Goal: Transaction & Acquisition: Purchase product/service

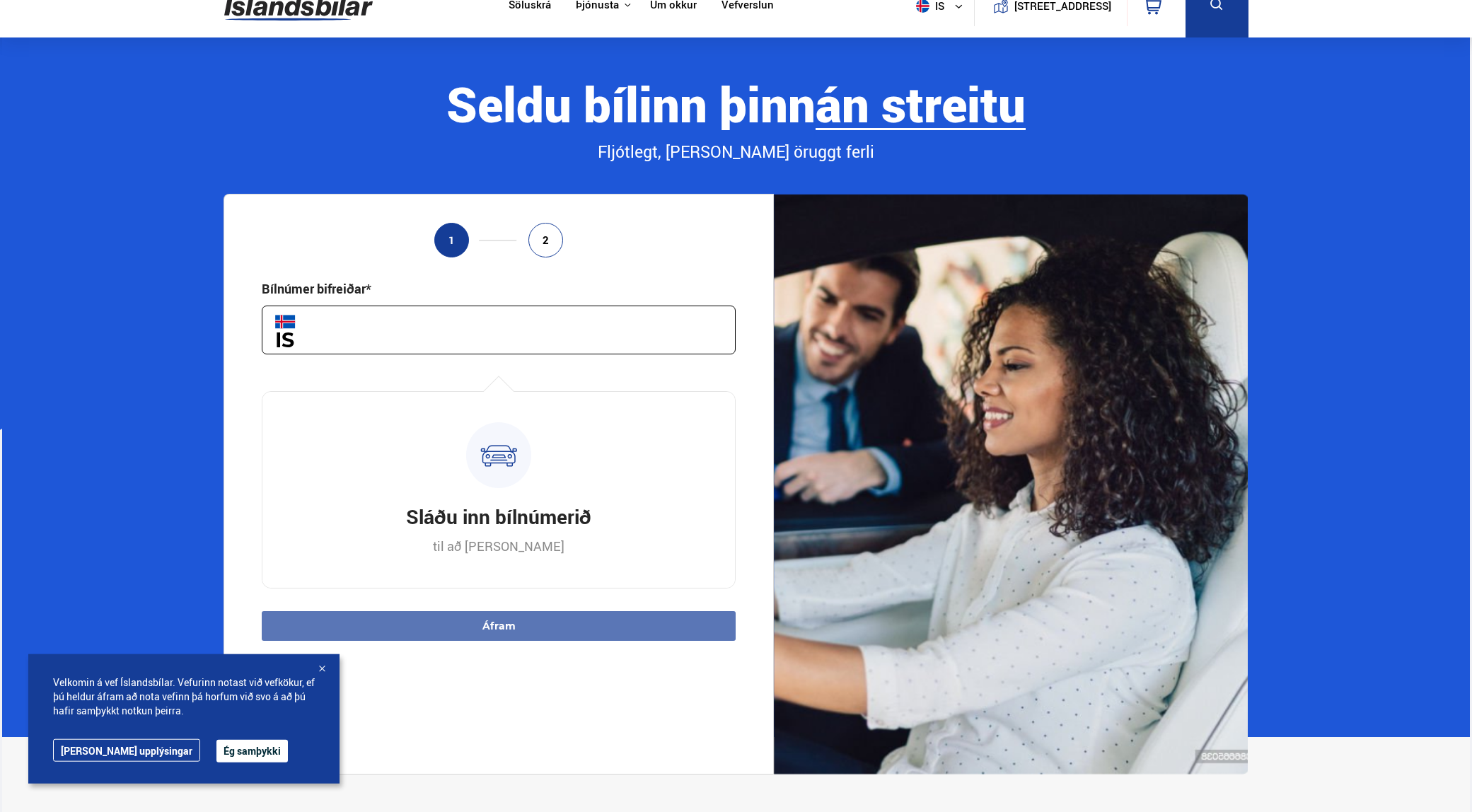
scroll to position [90, 0]
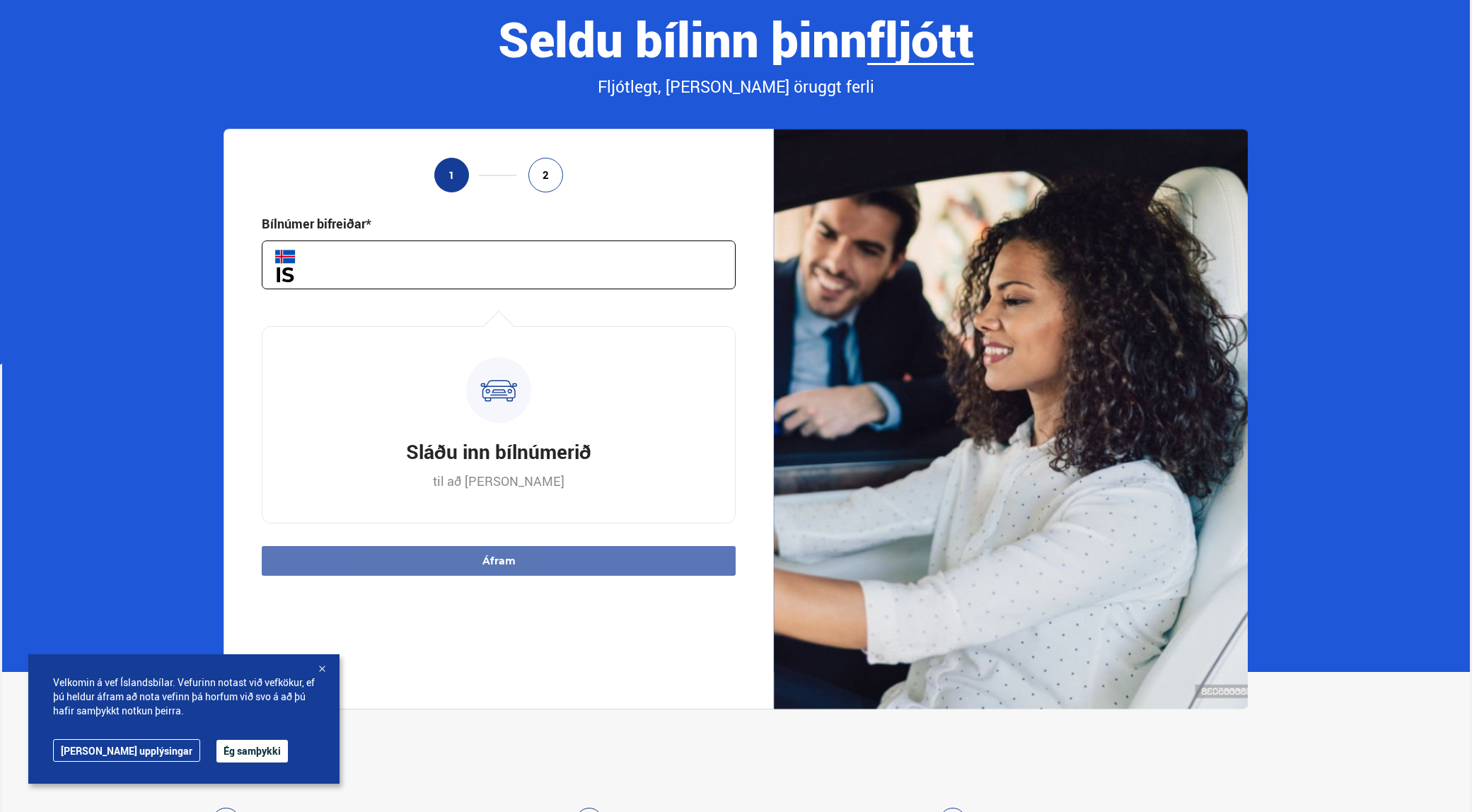
click at [501, 275] on input "text" at bounding box center [499, 265] width 474 height 49
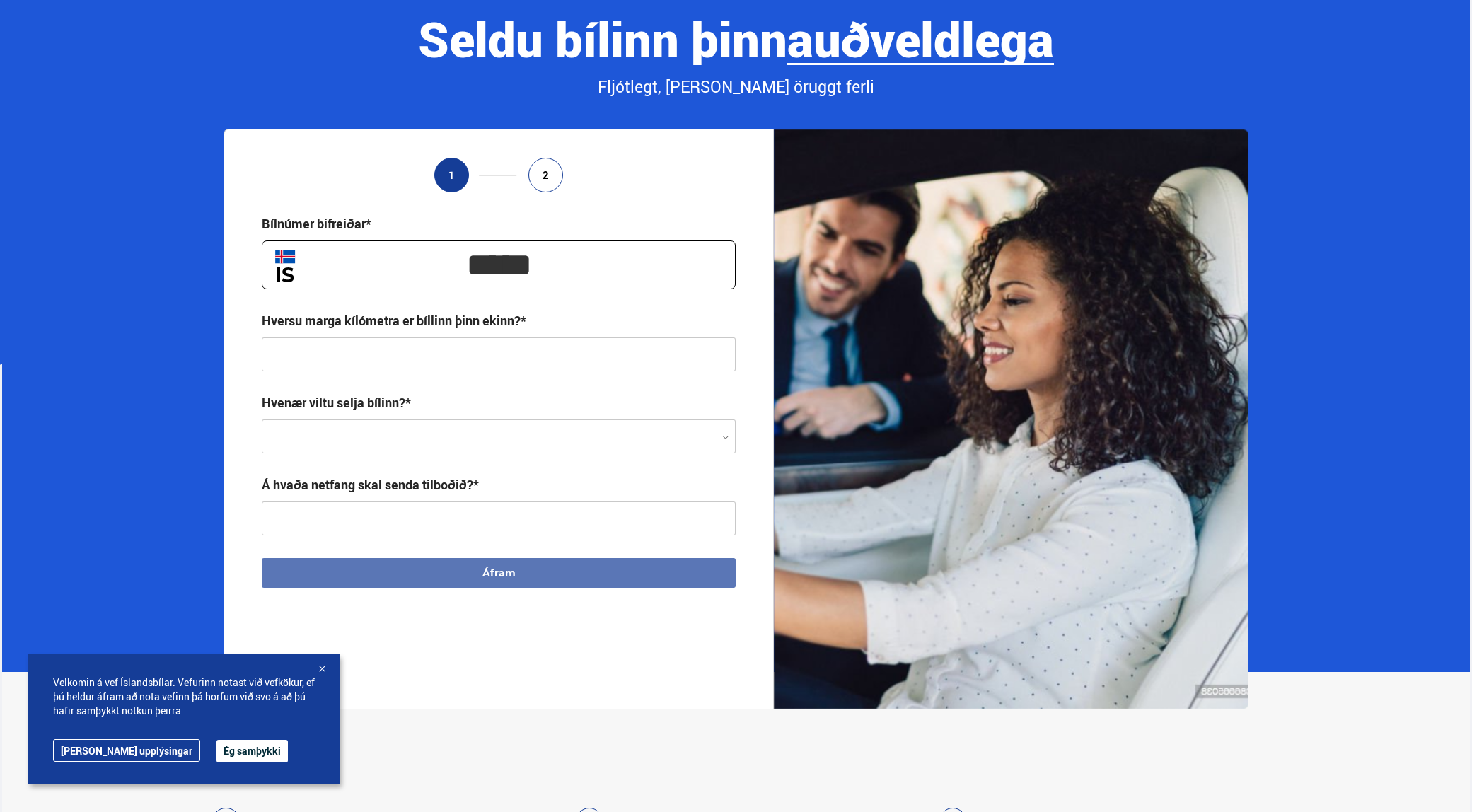
type input "*****"
click at [388, 369] on input "text" at bounding box center [499, 354] width 474 height 34
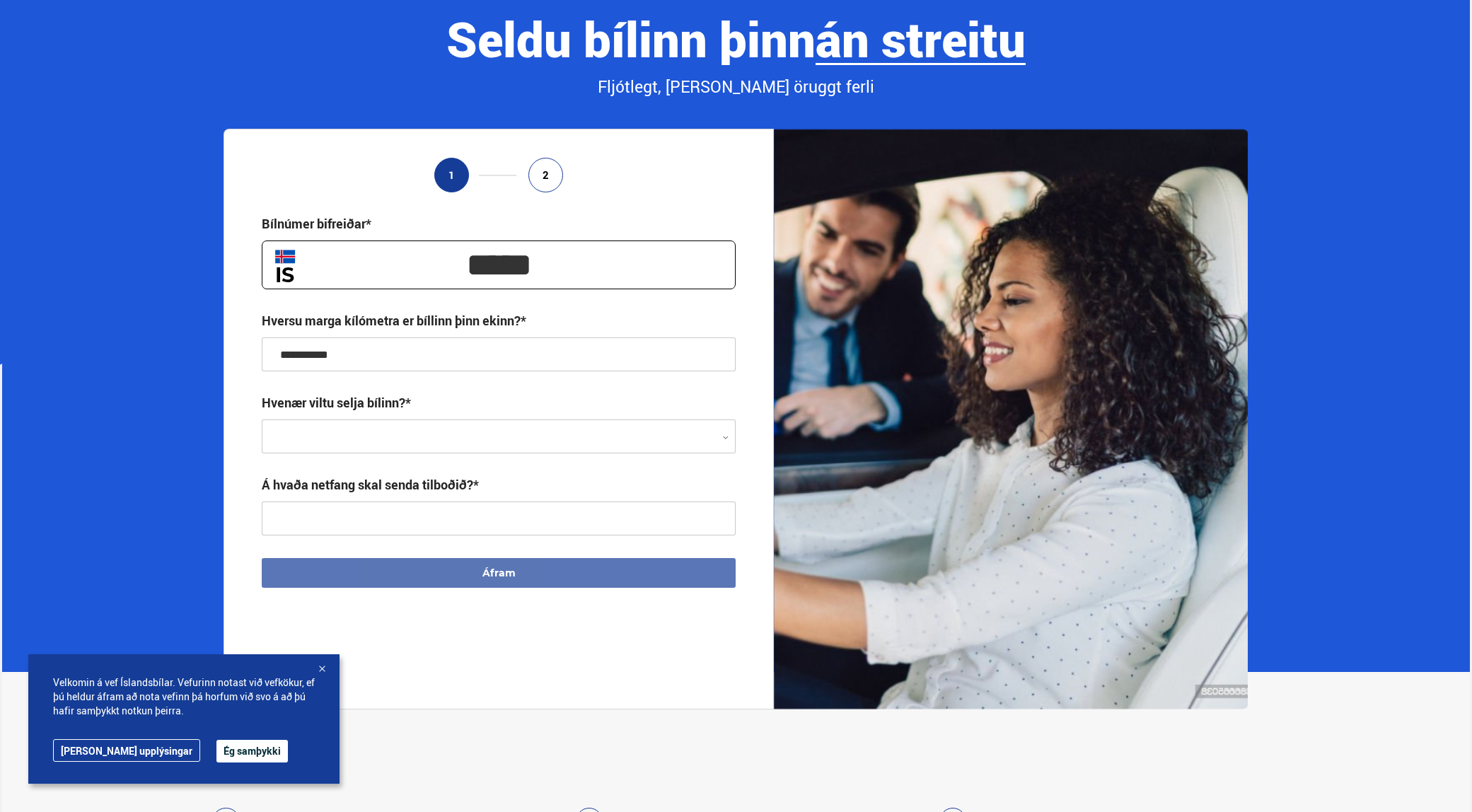
click at [582, 441] on div at bounding box center [499, 436] width 474 height 34
type input "**********"
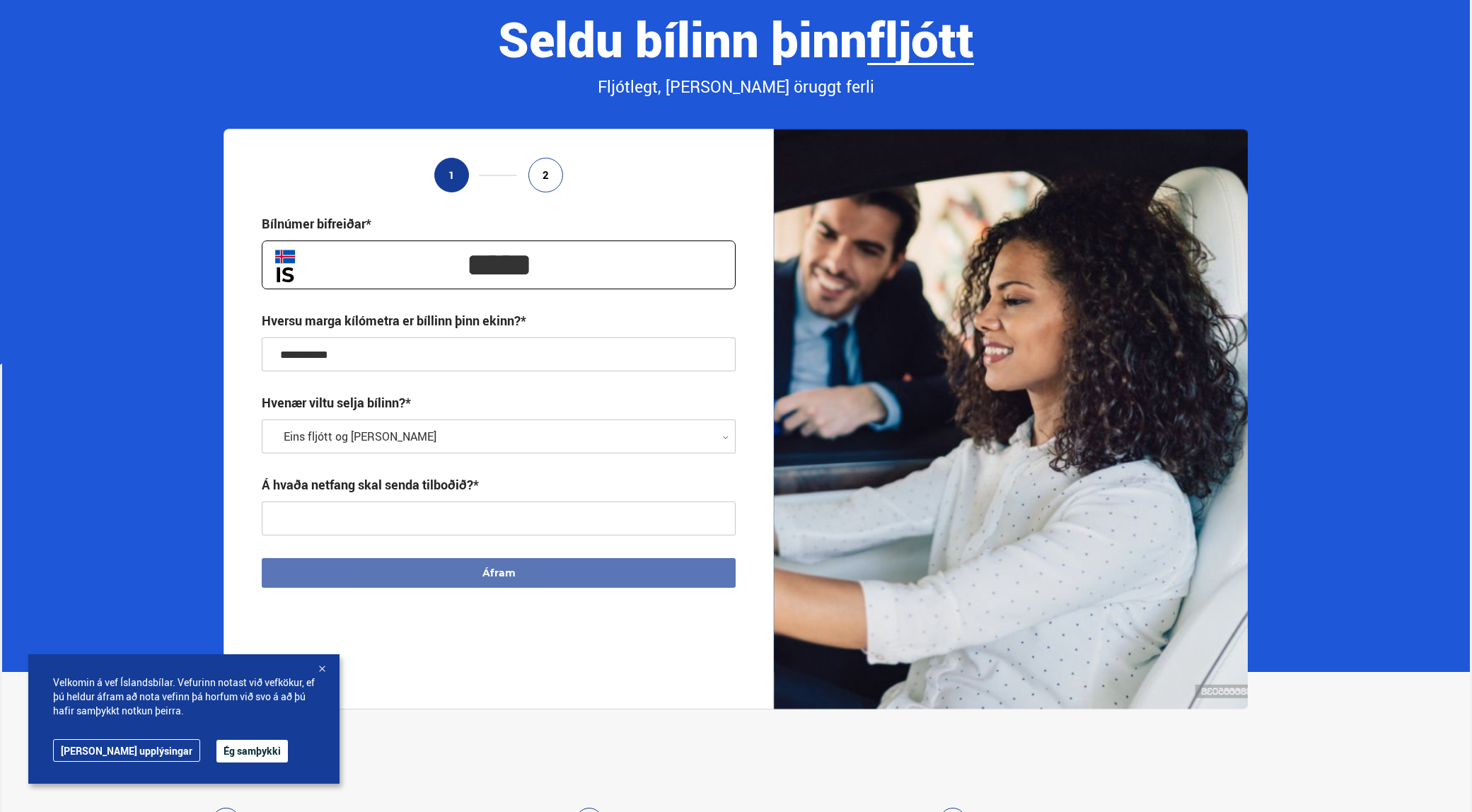
click at [221, 753] on button "Ég samþykki" at bounding box center [252, 751] width 72 height 22
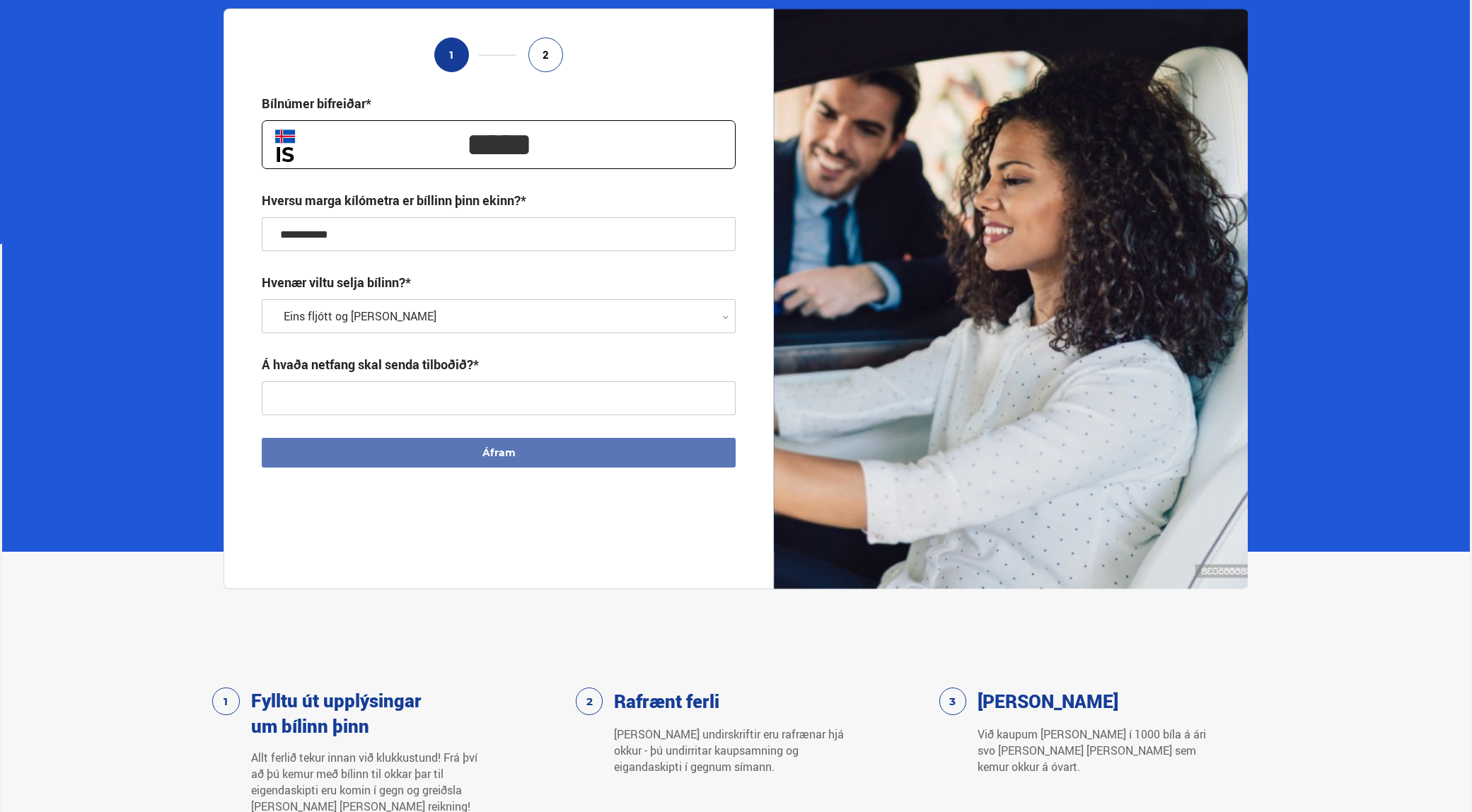
scroll to position [0, 0]
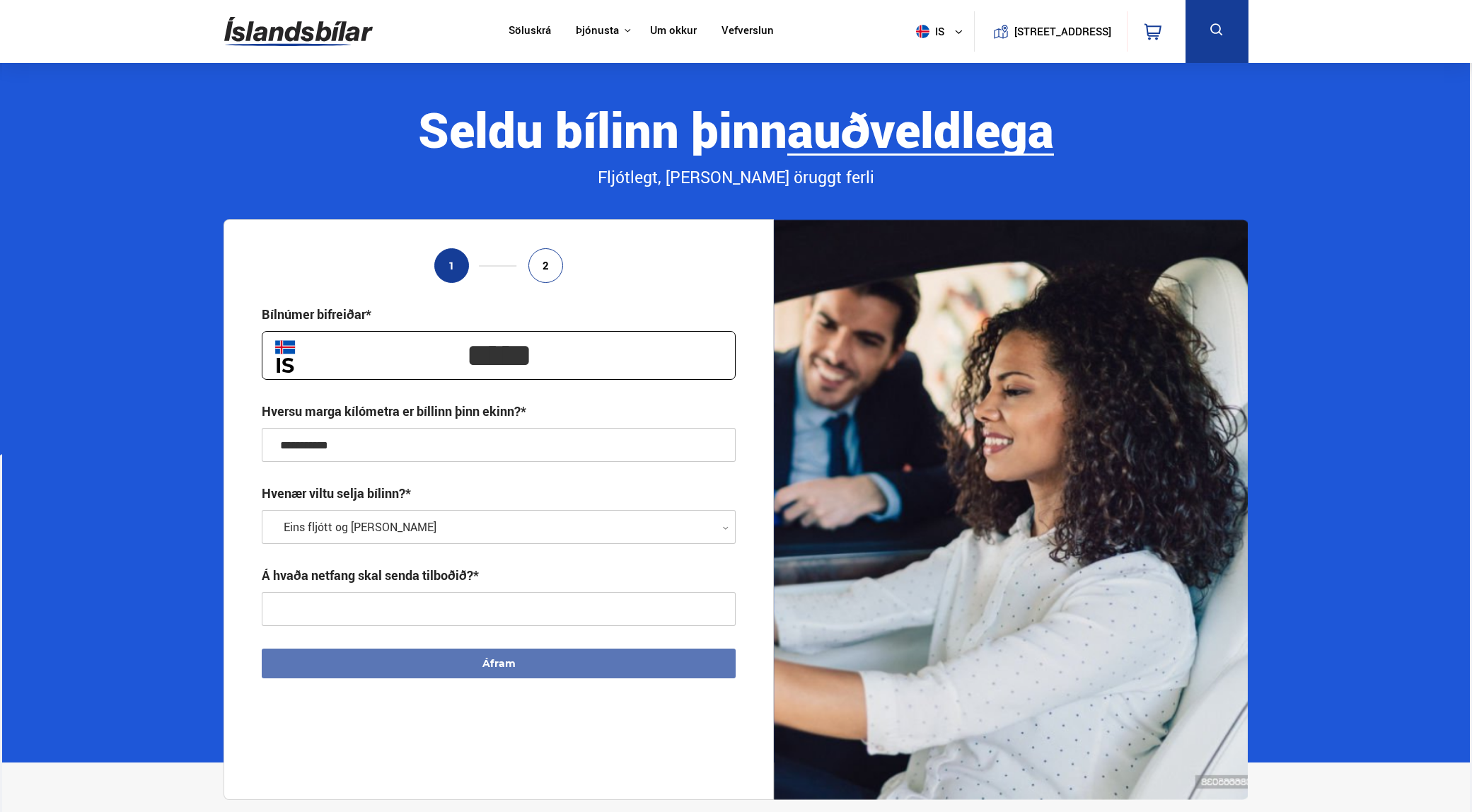
click at [314, 527] on div at bounding box center [499, 527] width 474 height 34
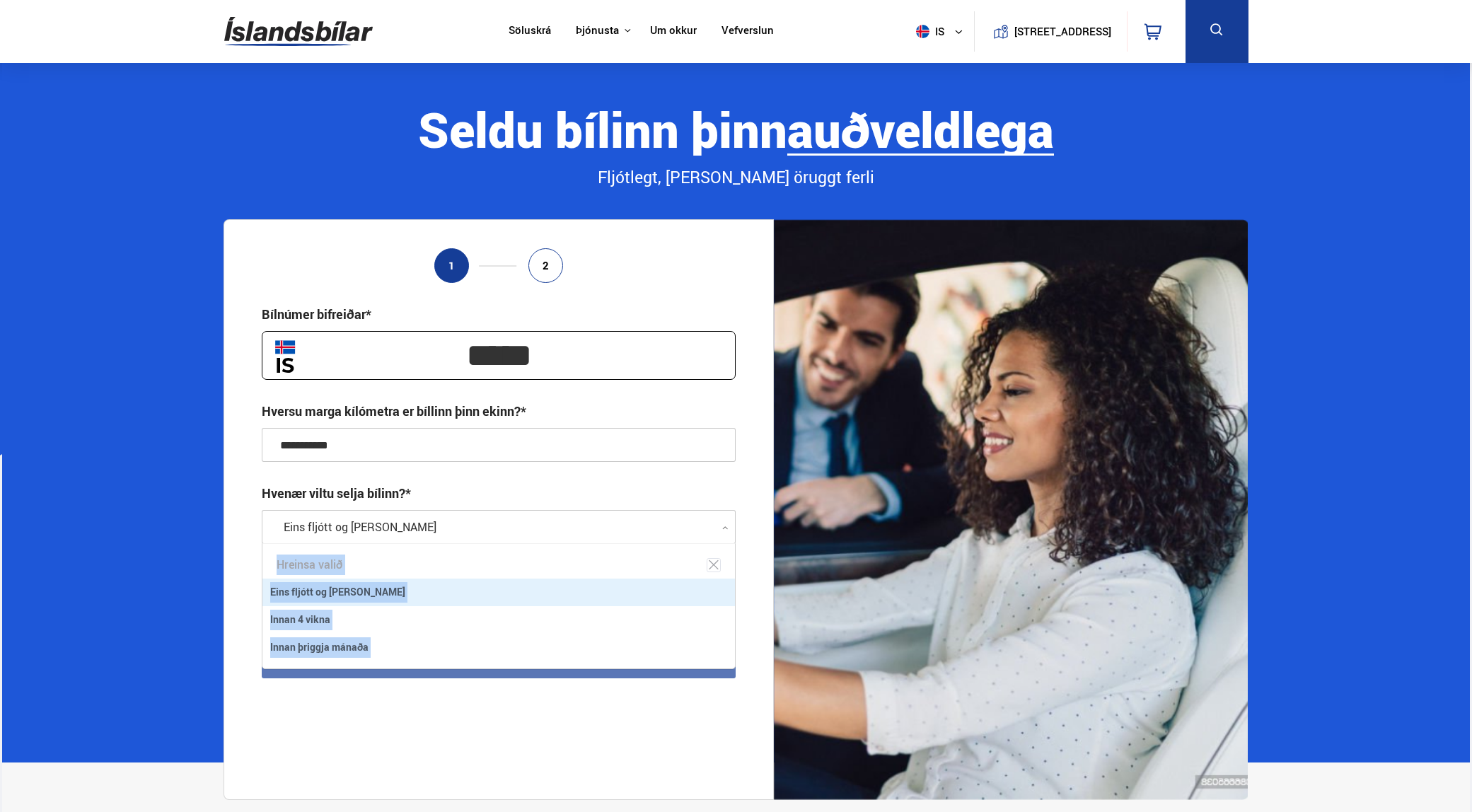
scroll to position [124, 472]
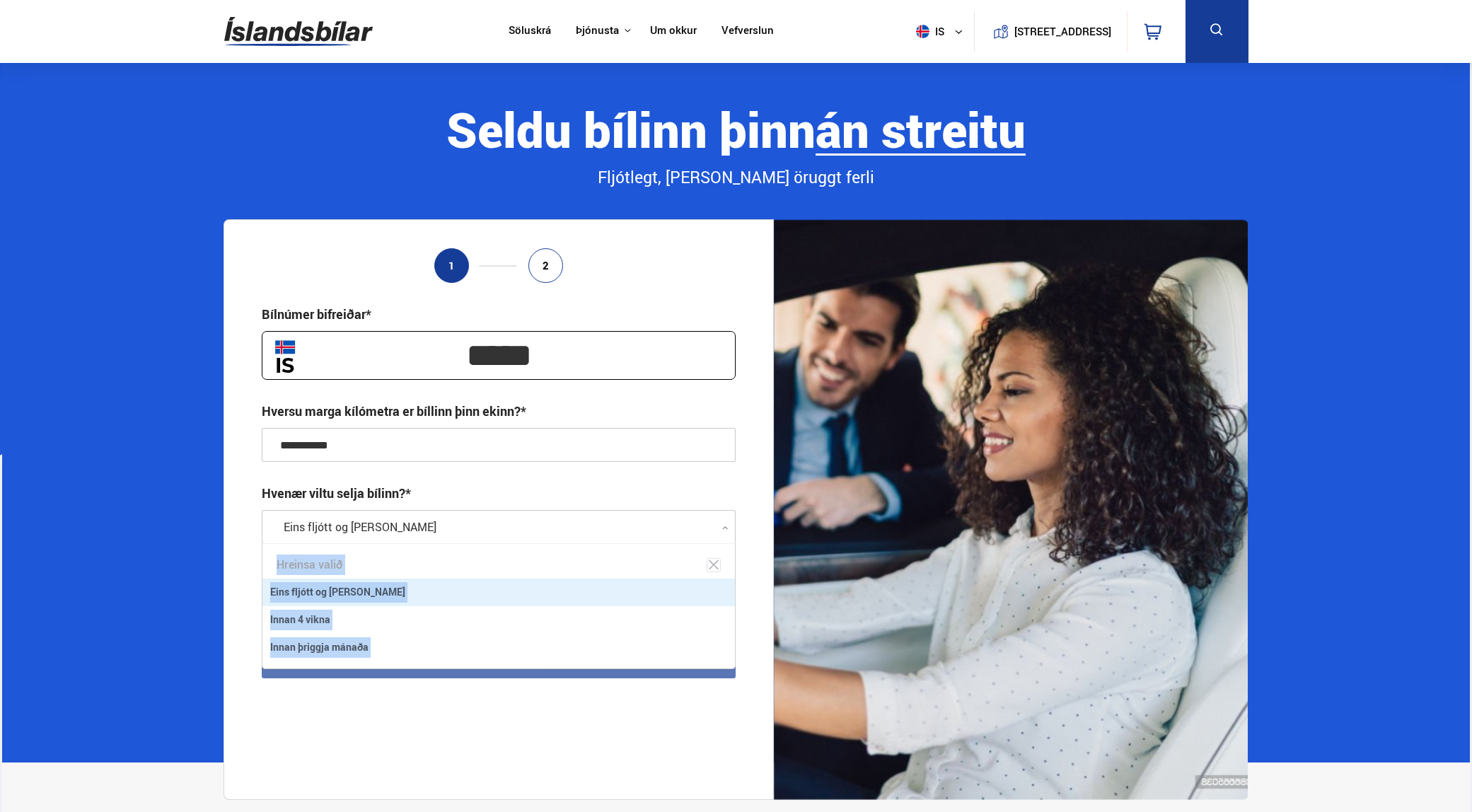
click at [314, 527] on div at bounding box center [499, 527] width 474 height 34
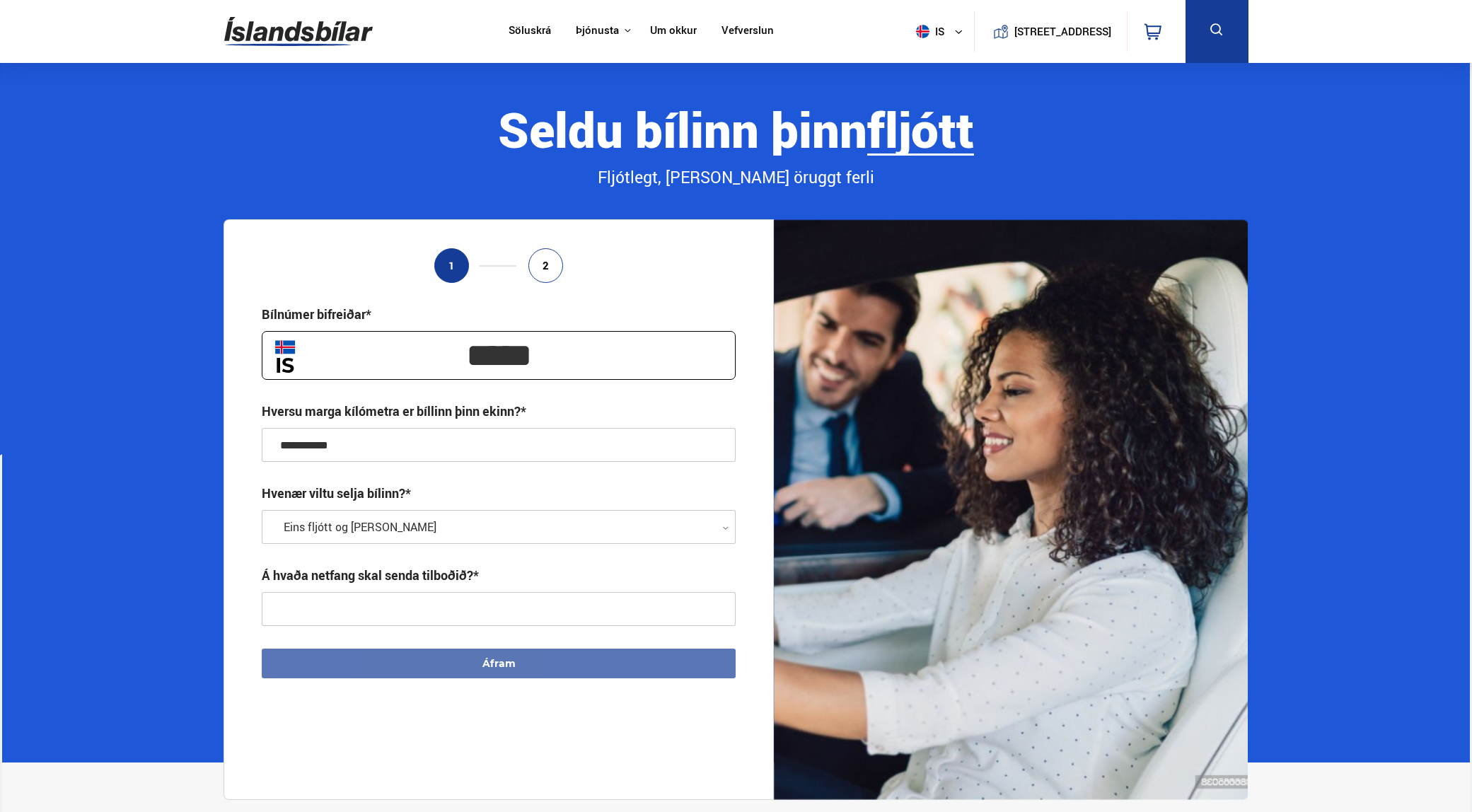
click at [371, 616] on input "text" at bounding box center [499, 608] width 474 height 34
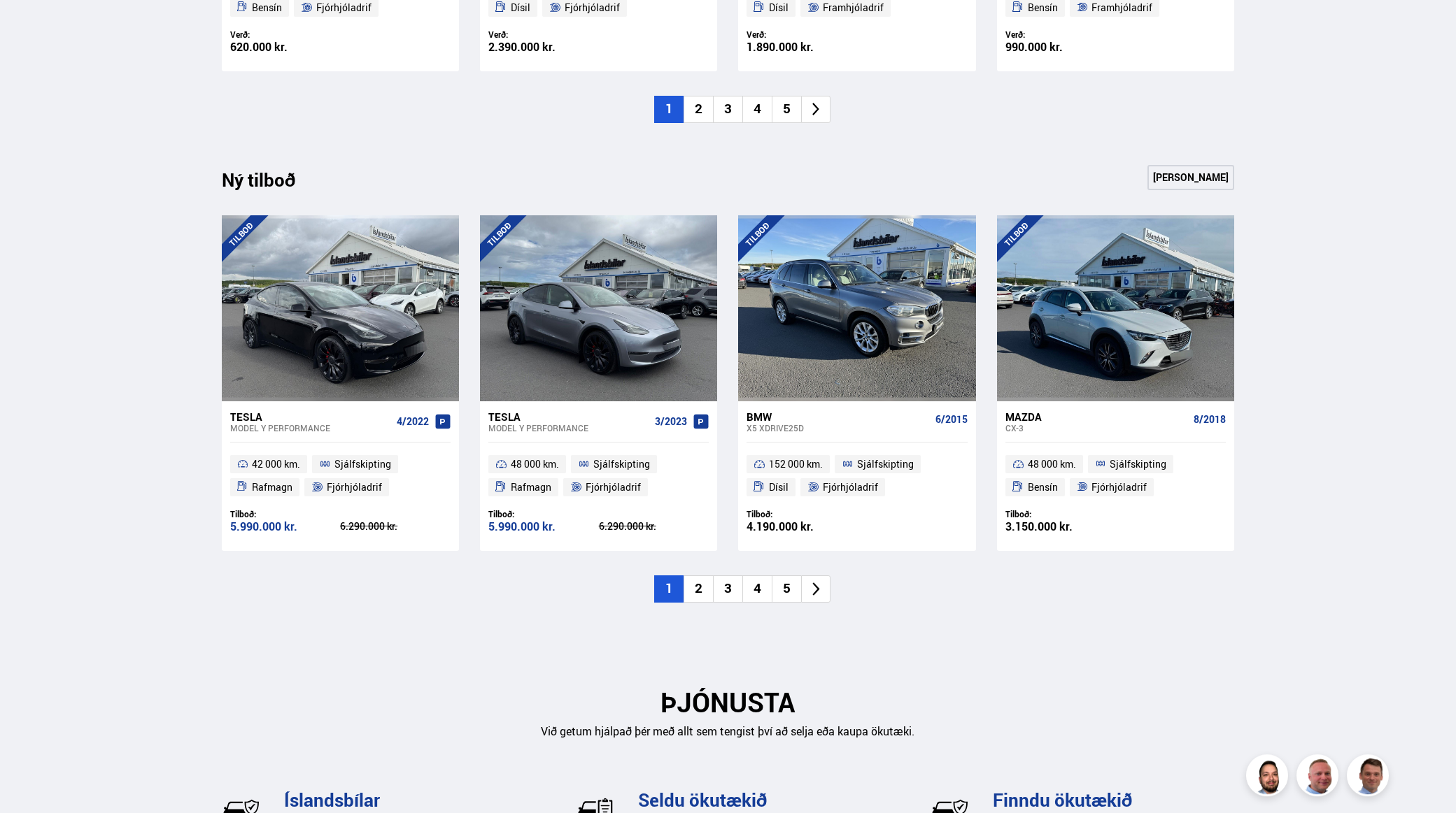
scroll to position [1399, 0]
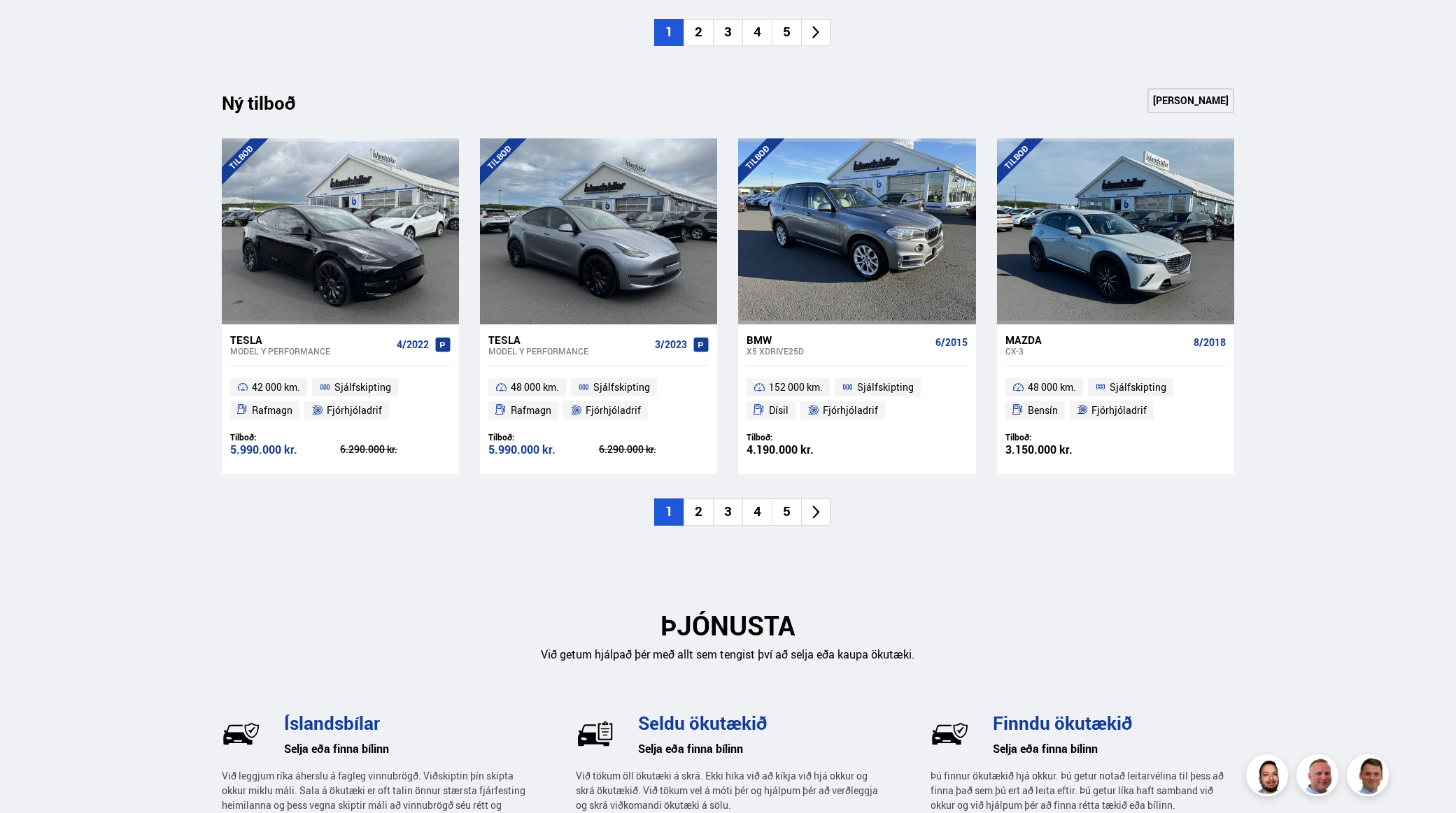
click at [707, 511] on li "2" at bounding box center [698, 512] width 29 height 27
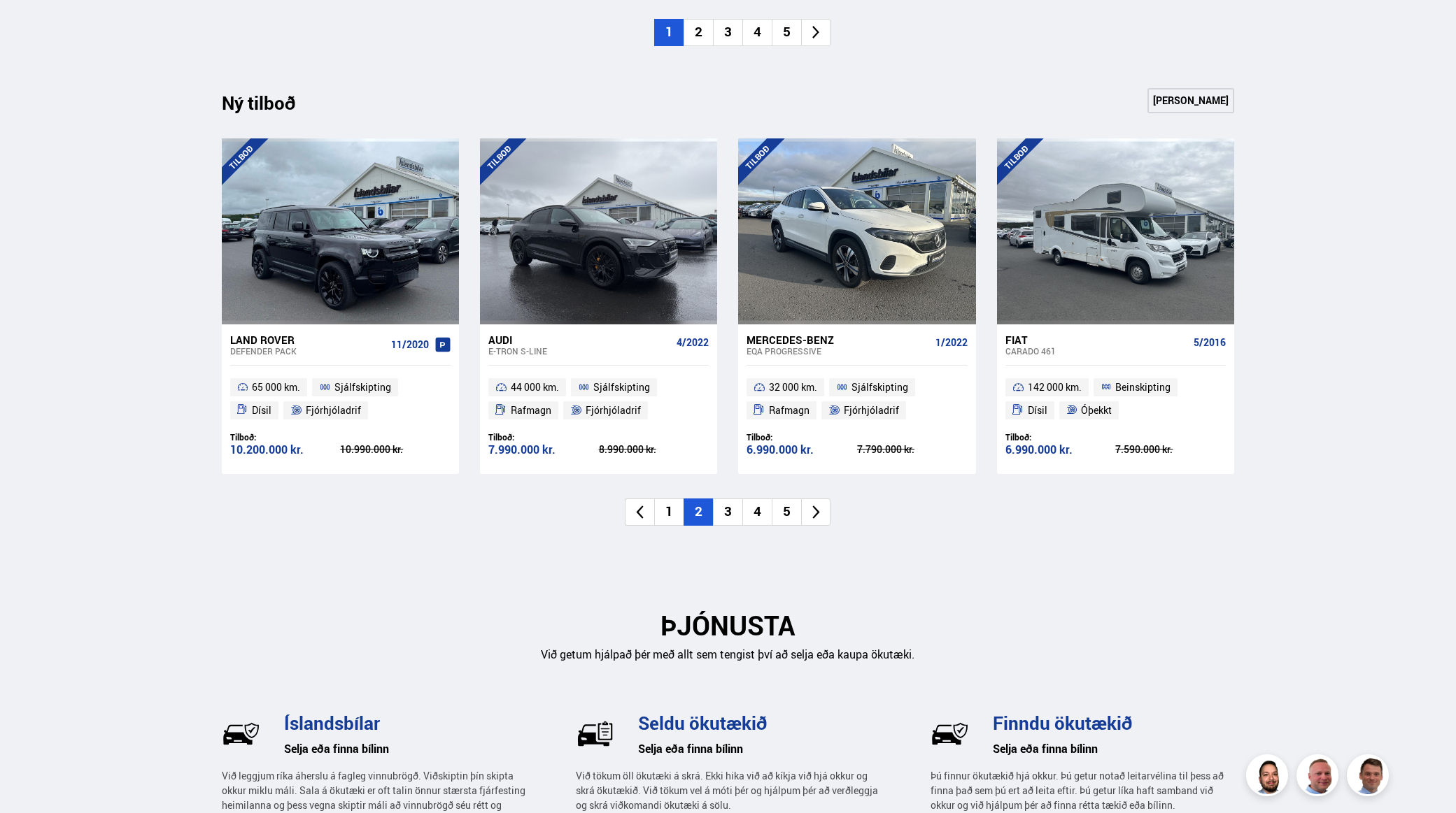
click at [728, 511] on li "3" at bounding box center [727, 512] width 29 height 27
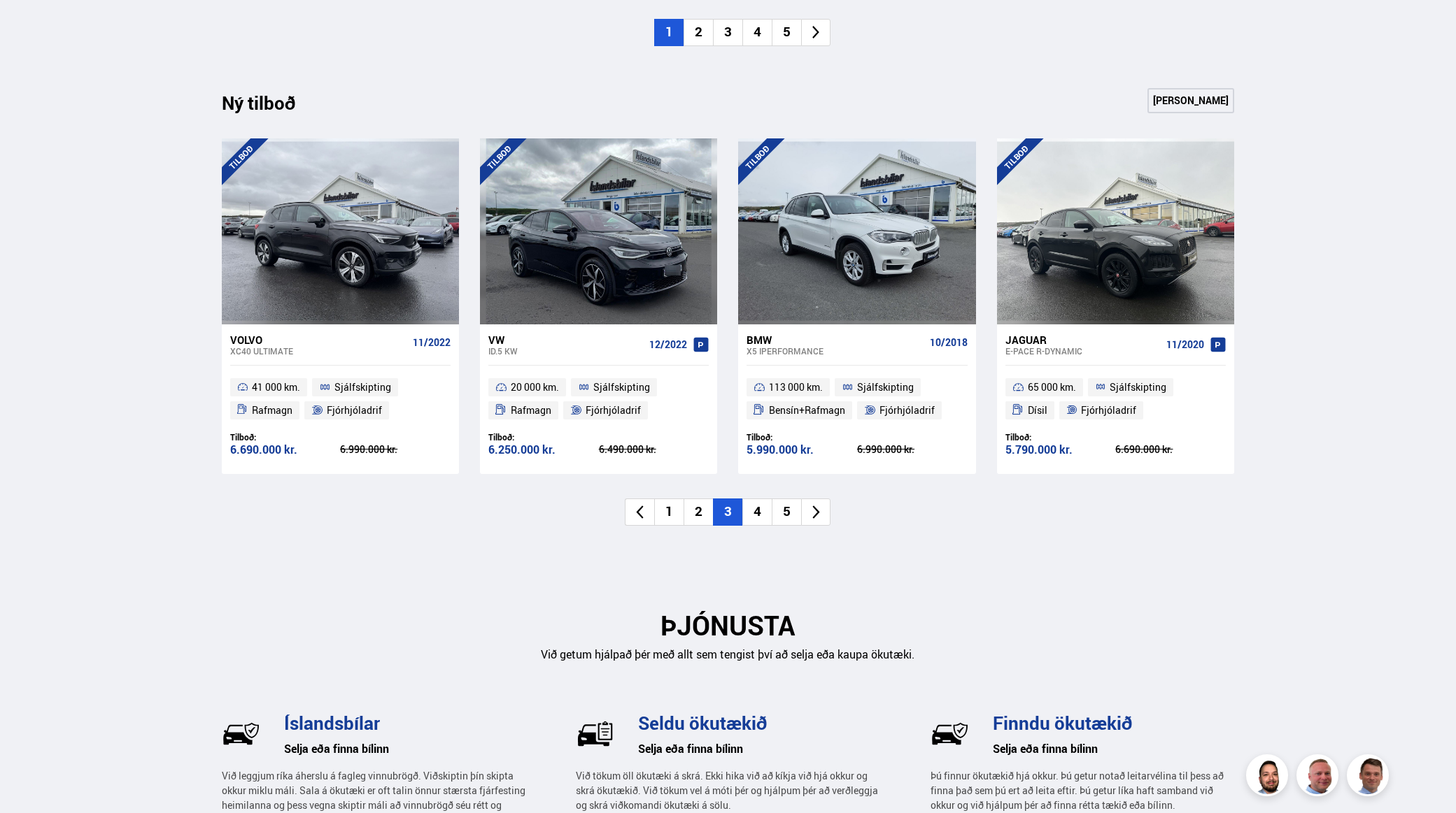
click at [752, 512] on li "4" at bounding box center [757, 512] width 29 height 27
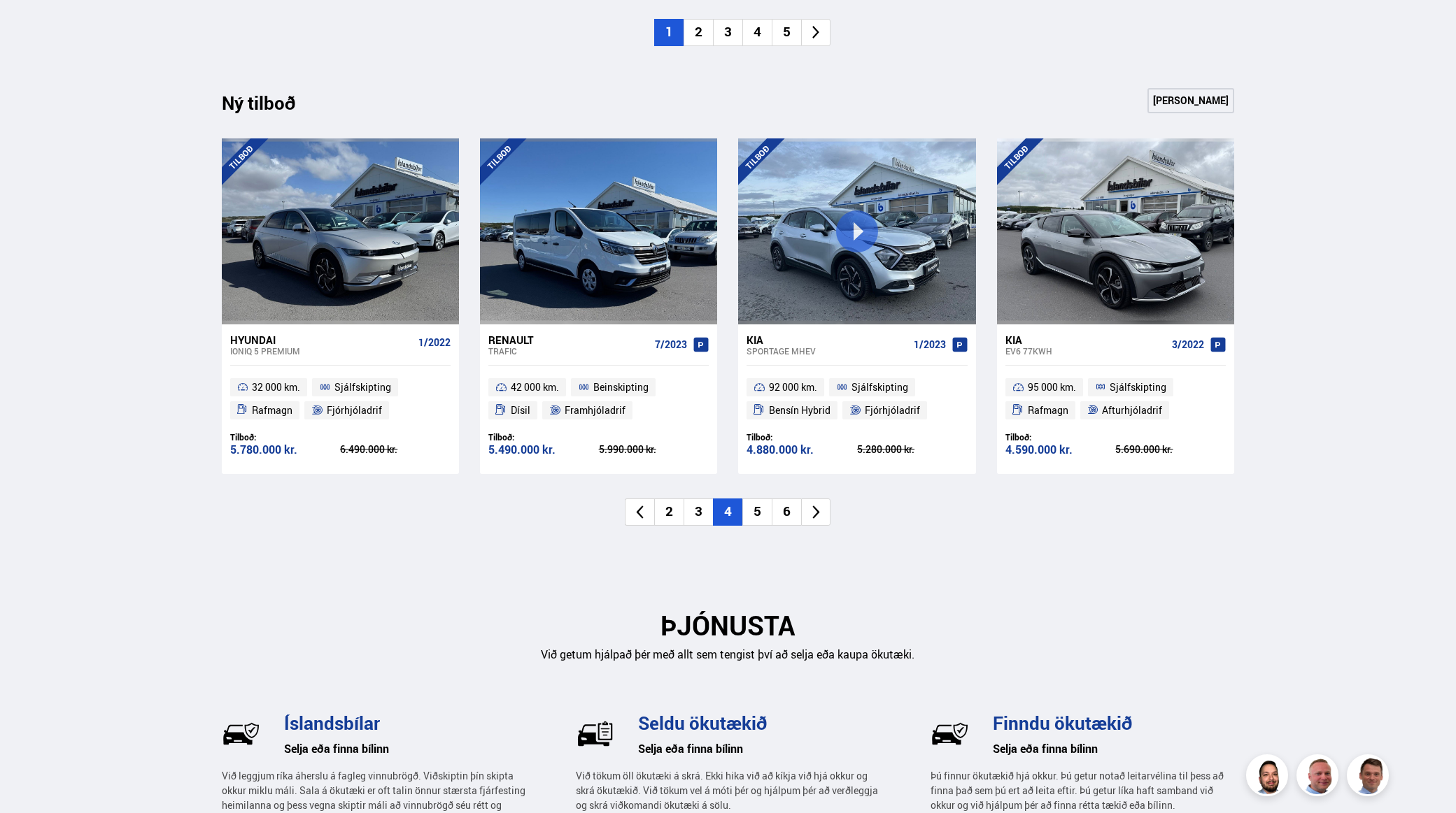
click at [763, 517] on li "5" at bounding box center [757, 512] width 29 height 27
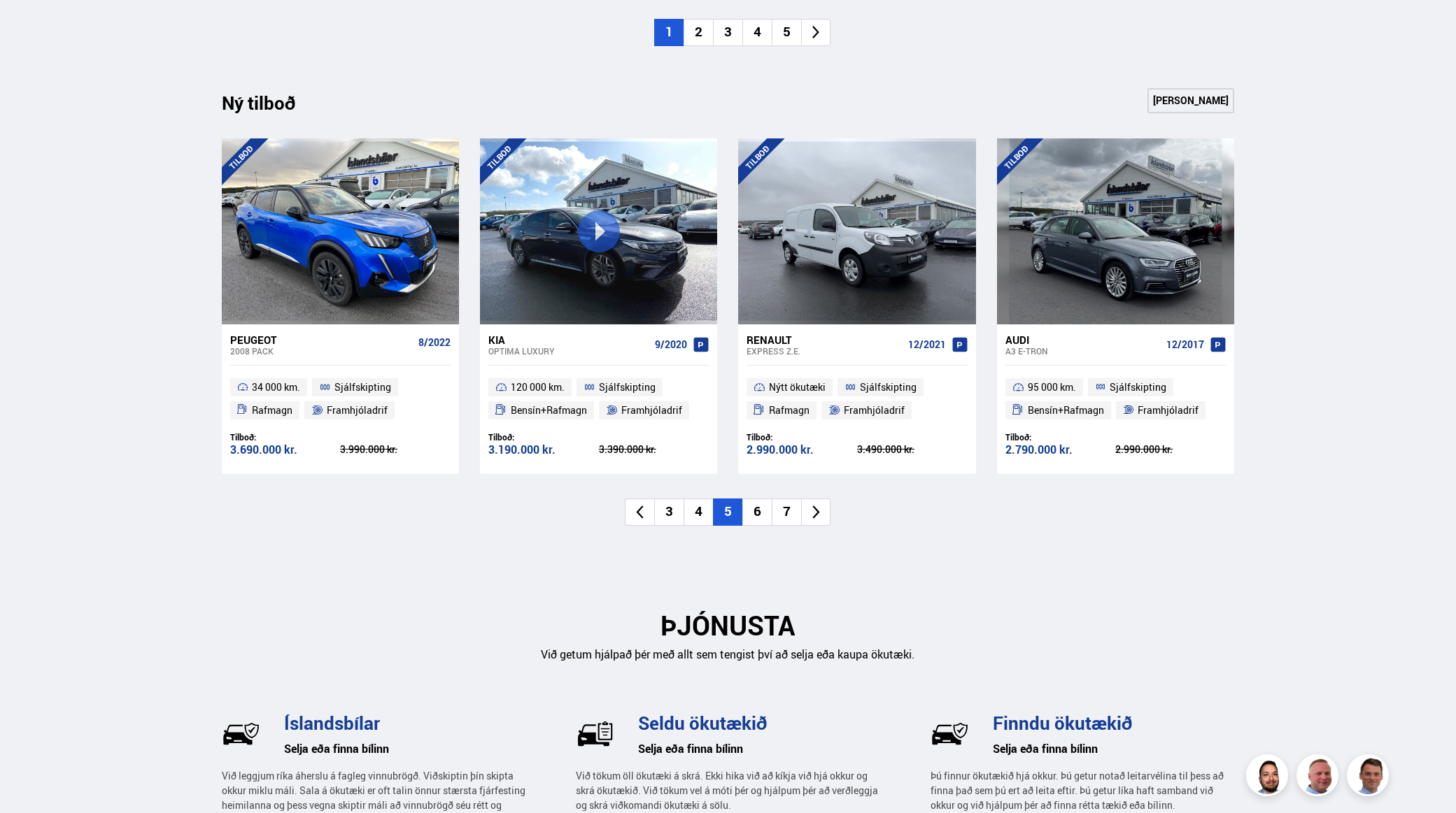
click at [749, 512] on li "6" at bounding box center [757, 512] width 29 height 27
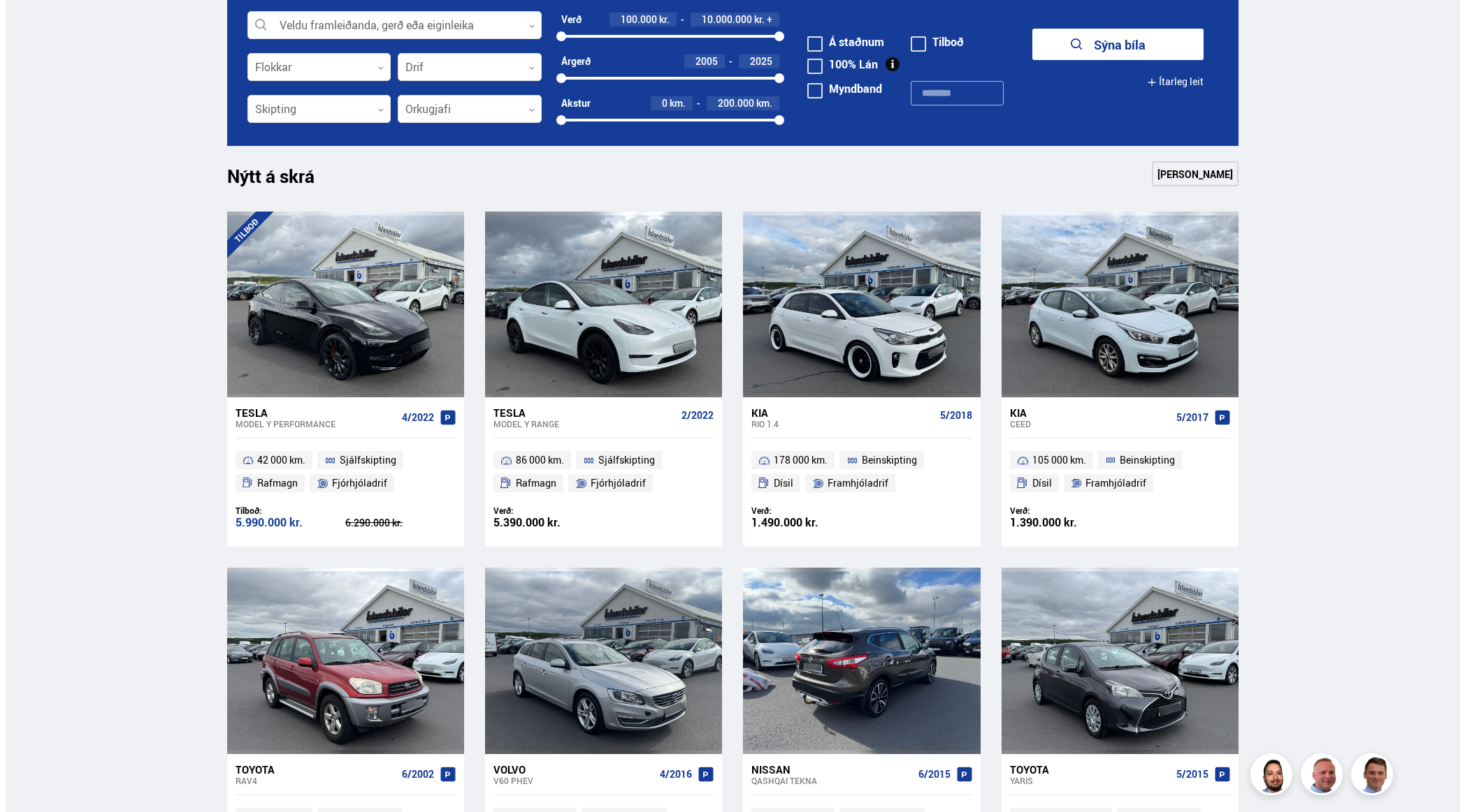
scroll to position [0, 0]
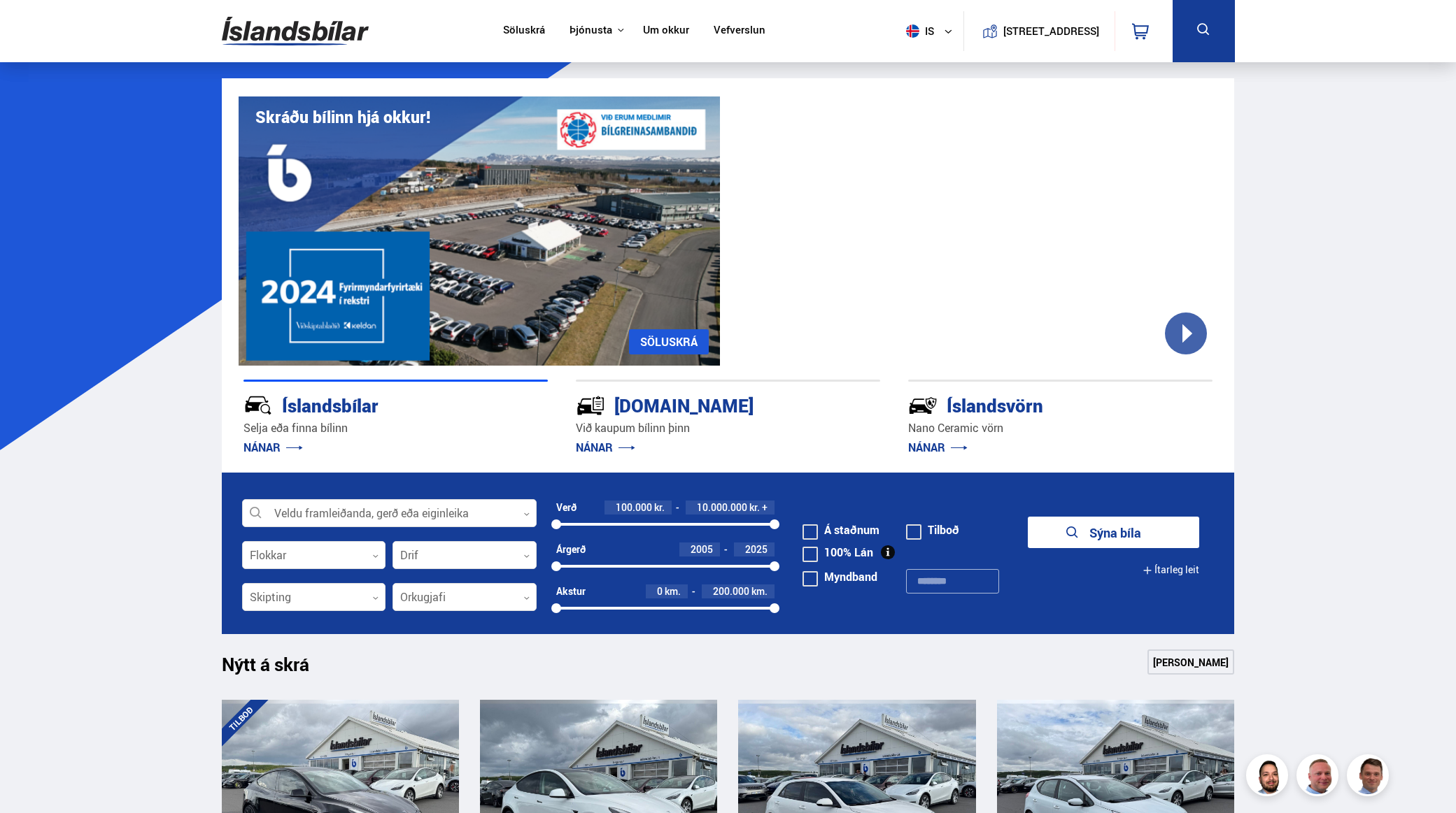
click at [623, 429] on p "Við kaupum bílinn þinn" at bounding box center [728, 428] width 304 height 16
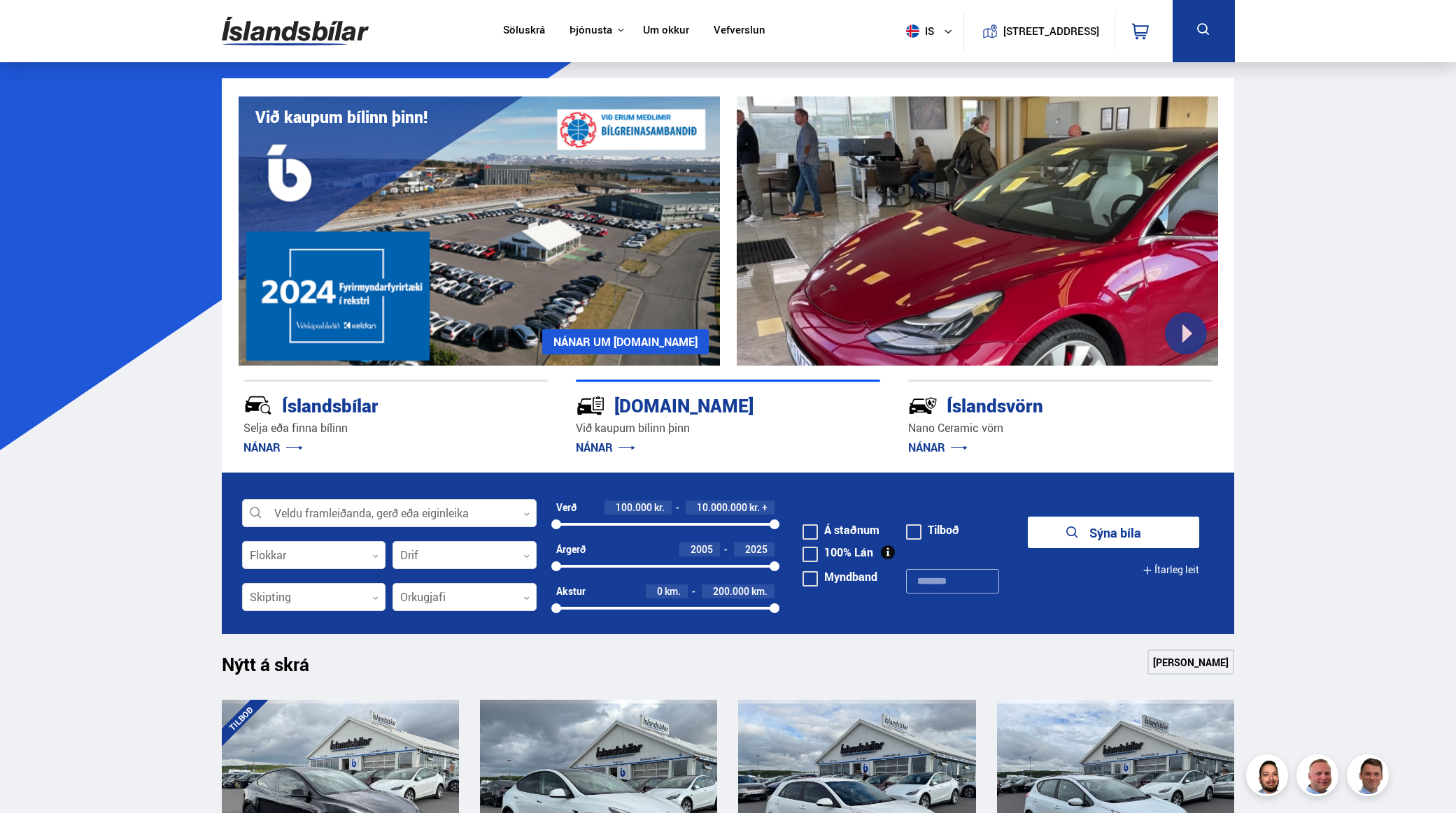
click at [1194, 338] on div at bounding box center [977, 231] width 481 height 269
